Goal: Check status: Check status

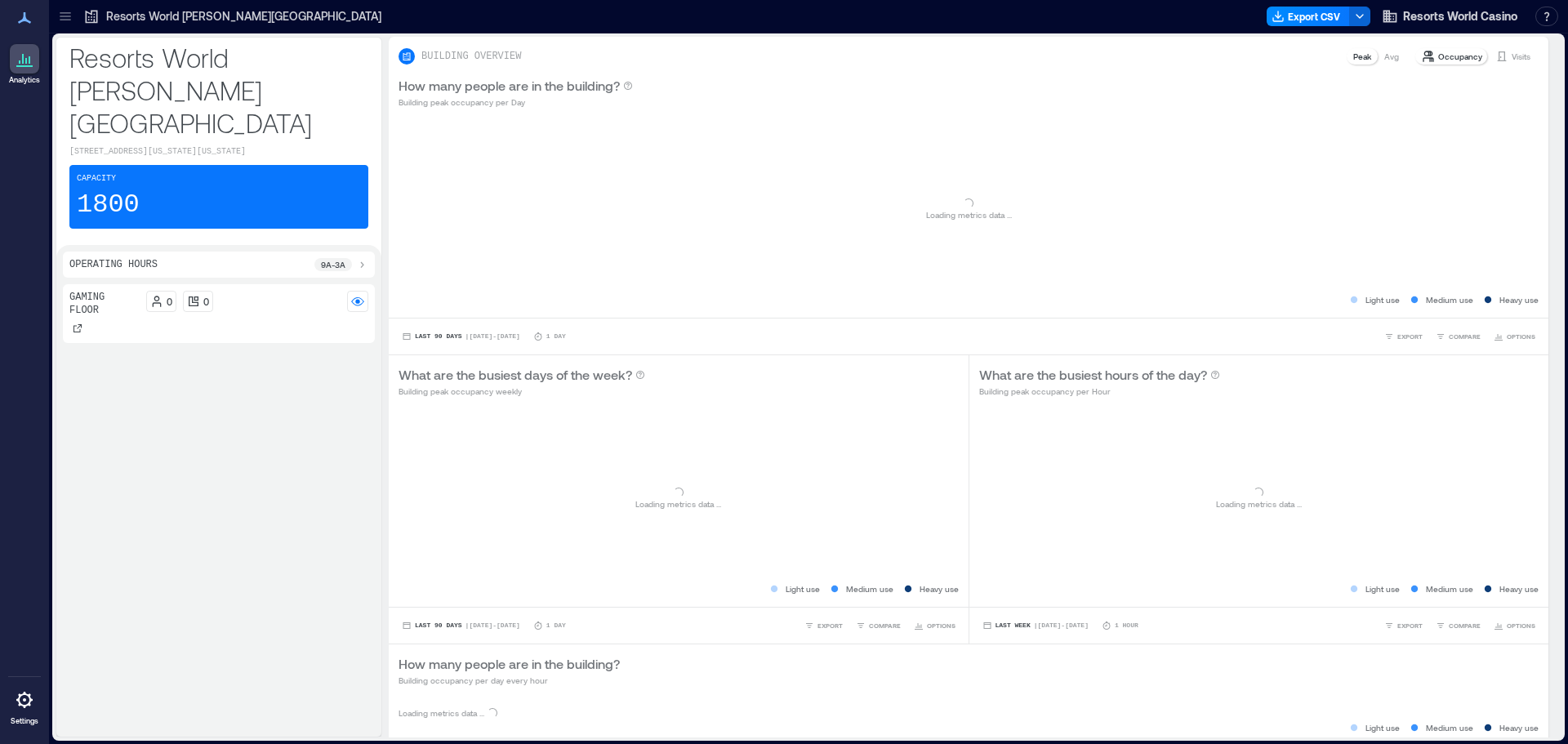
click at [195, 16] on p "Resorts World [PERSON_NAME][GEOGRAPHIC_DATA]" at bounding box center [244, 16] width 275 height 16
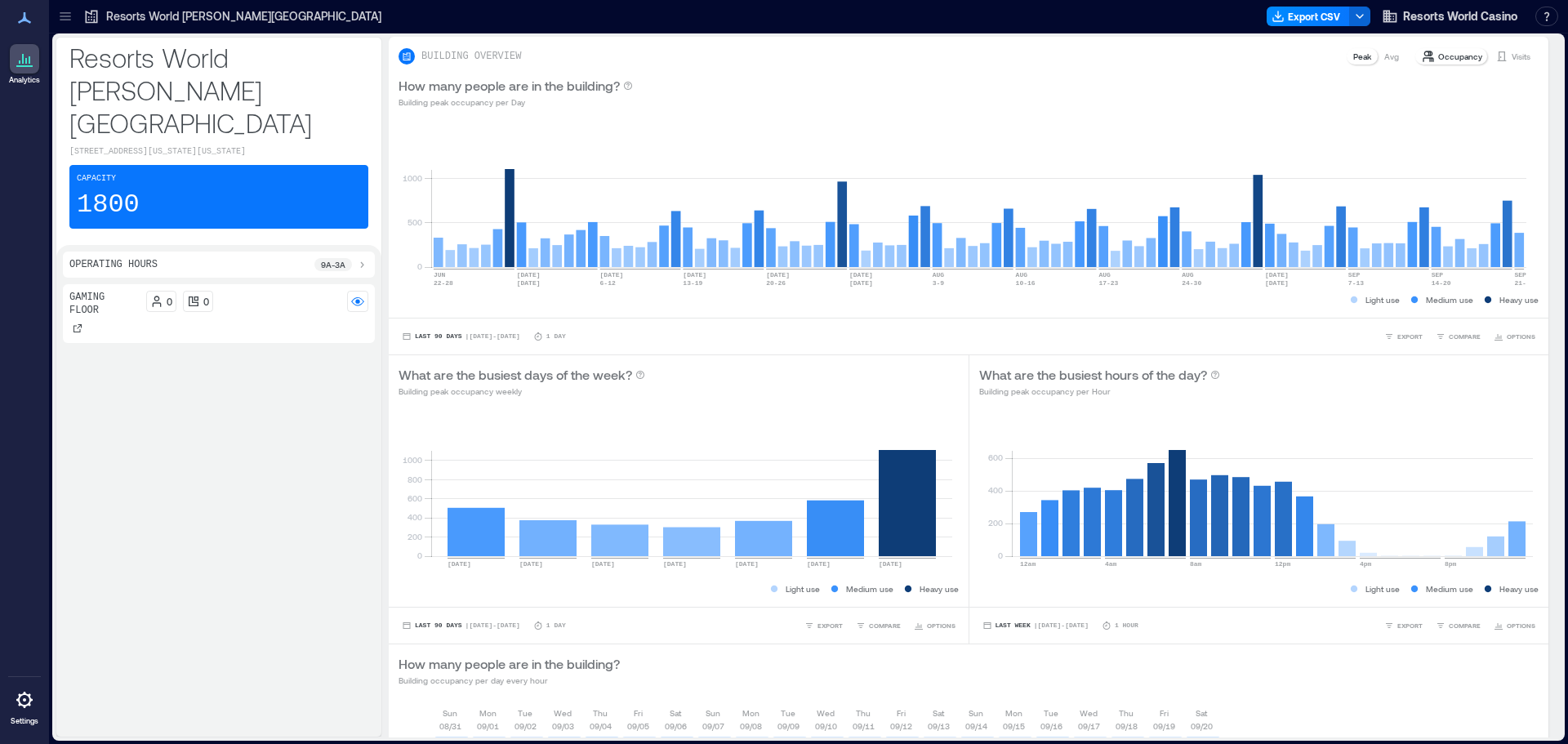
click at [114, 15] on p "Resorts World [PERSON_NAME][GEOGRAPHIC_DATA]" at bounding box center [244, 16] width 275 height 16
click at [1512, 53] on p "Visits" at bounding box center [1521, 57] width 19 height 13
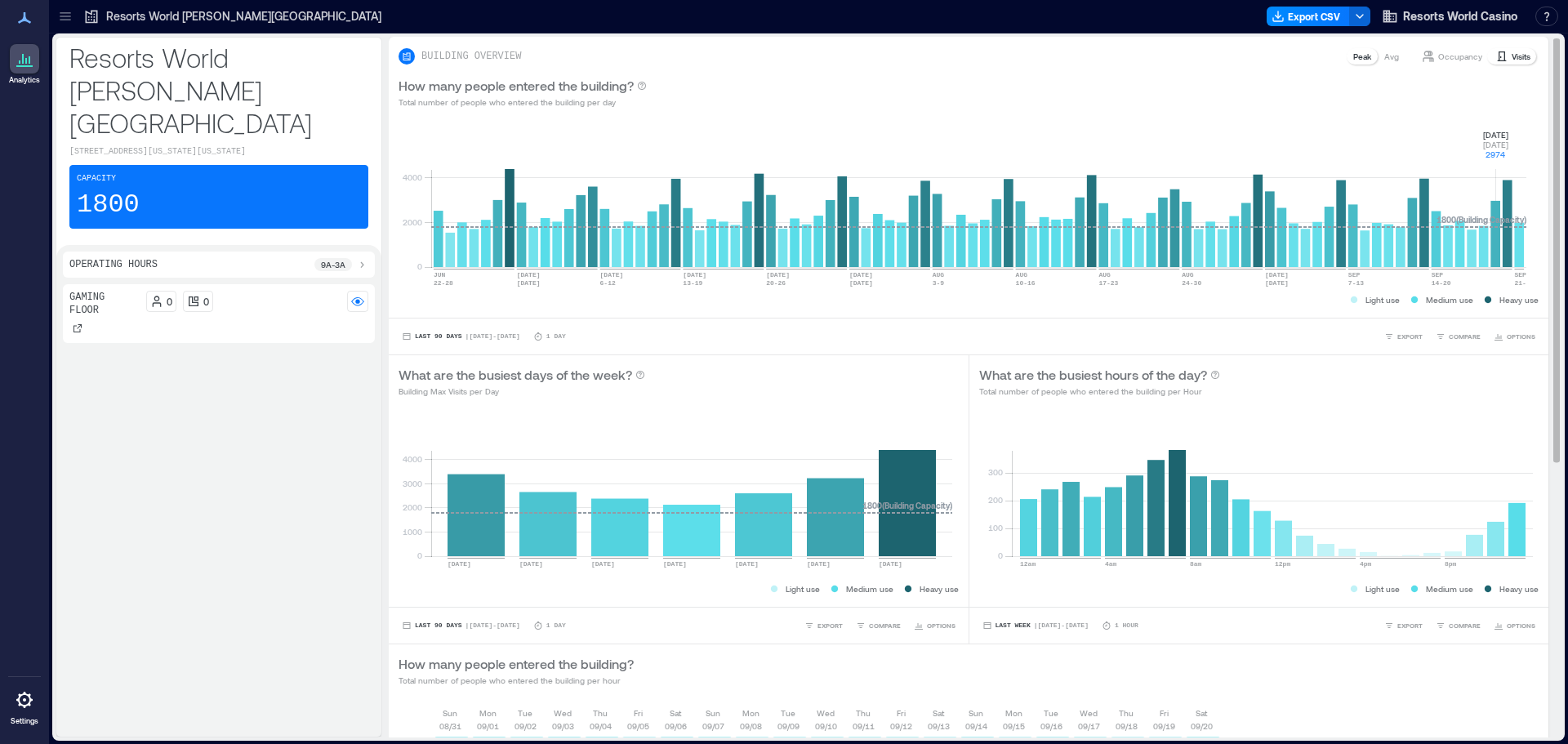
click at [1493, 259] on rect at bounding box center [979, 198] width 1096 height 139
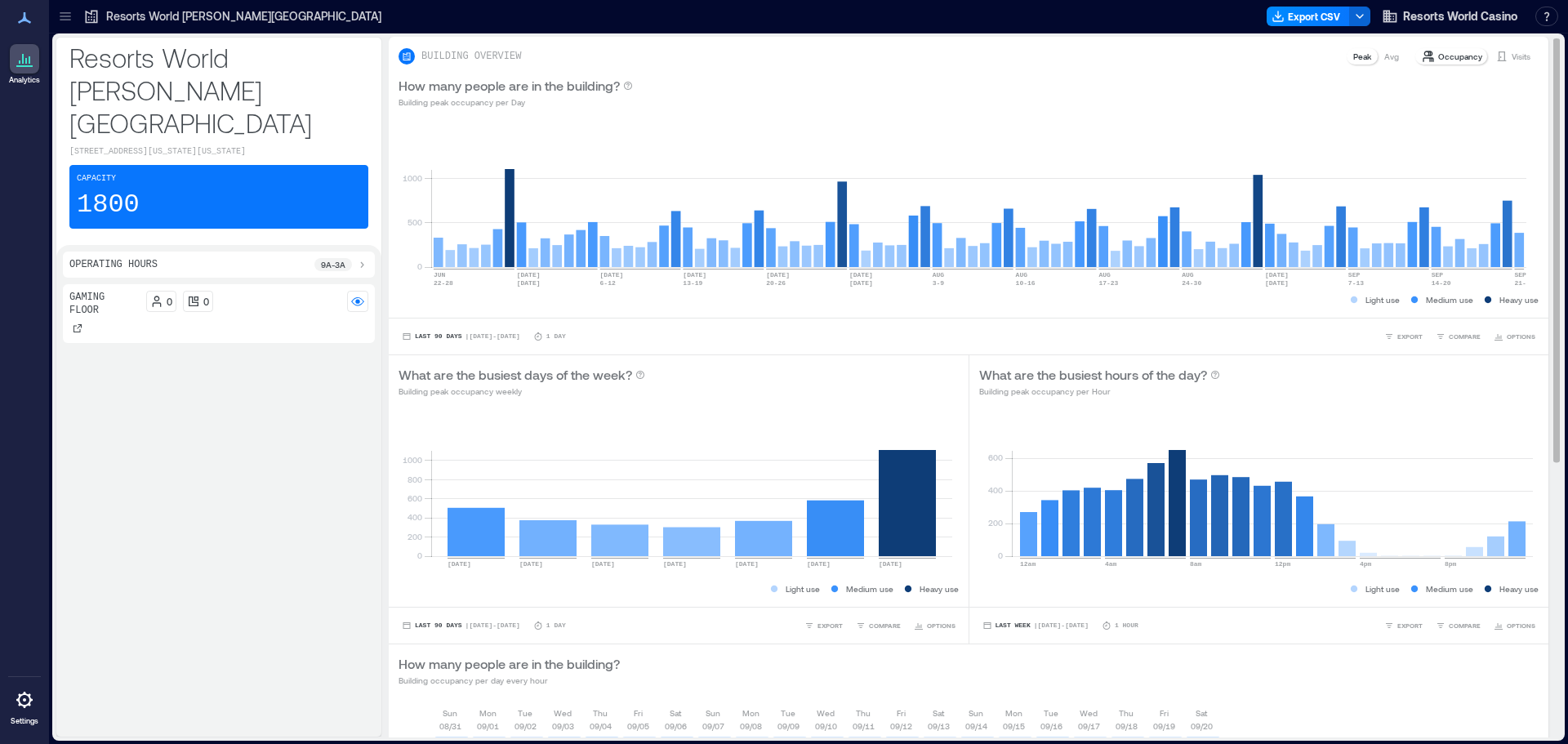
click at [1512, 57] on p "Visits" at bounding box center [1521, 57] width 19 height 13
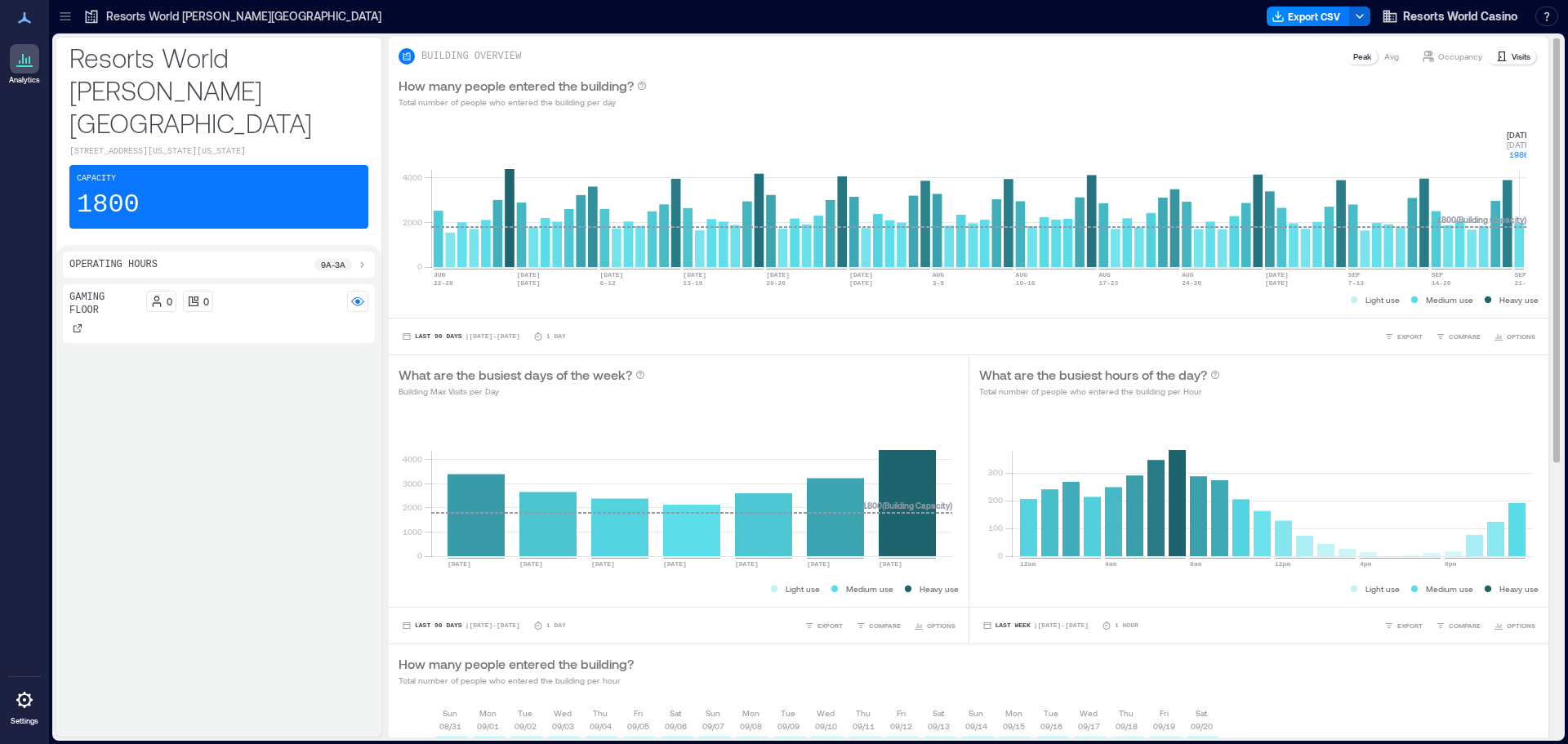
click at [1519, 239] on rect at bounding box center [979, 198] width 1096 height 139
drag, startPoint x: 1503, startPoint y: 121, endPoint x: 1528, endPoint y: 159, distance: 45.5
click at [1528, 159] on div "0 2000 4000 JUN 22-28 JUN 29 JUL 5 JUL 6-12 JUL 13-19 JUL 20-26 JUL 27 AUG 2 AU…" at bounding box center [968, 218] width 1160 height 200
copy g "Sep 21 Sunday 1986"
